Goal: Task Accomplishment & Management: Manage account settings

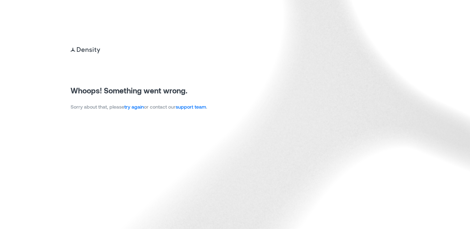
click at [133, 110] on p "Sorry about that, please try again or contact our support team ." at bounding box center [138, 106] width 137 height 7
click at [136, 107] on link "try again" at bounding box center [134, 107] width 20 height 6
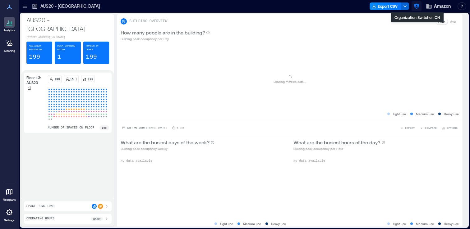
click at [417, 6] on icon "button" at bounding box center [415, 6] width 5 height 5
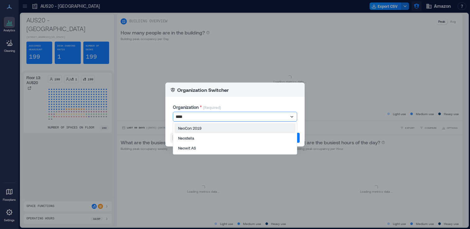
type input "*****"
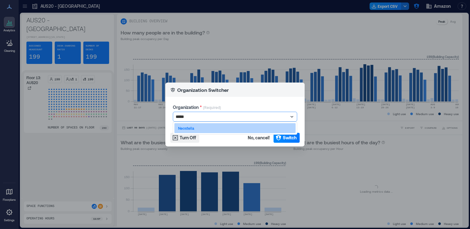
click at [266, 126] on div "Neostella" at bounding box center [234, 128] width 121 height 10
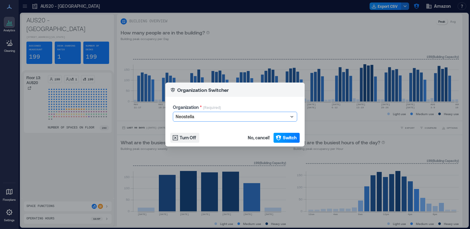
click at [284, 135] on span "Switch" at bounding box center [290, 138] width 14 height 6
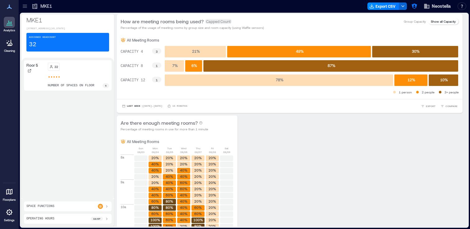
click at [10, 220] on p "Settings" at bounding box center [9, 221] width 11 height 4
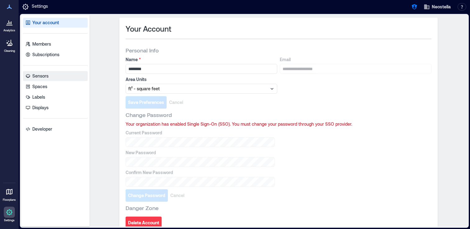
click at [64, 77] on link "Sensors" at bounding box center [55, 76] width 65 height 10
